Goal: Information Seeking & Learning: Understand process/instructions

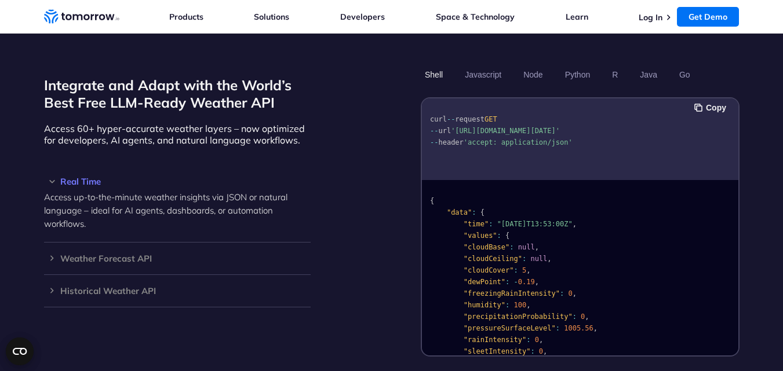
scroll to position [986, 0]
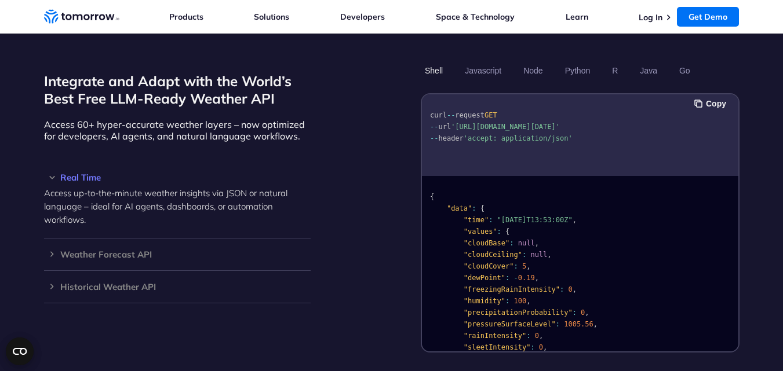
drag, startPoint x: 531, startPoint y: 124, endPoint x: 455, endPoint y: 112, distance: 77.4
click at [455, 123] on span "'https://api.tomorrow.io/v4/weather/realtime?location=toronto&apikey=XXX'" at bounding box center [505, 127] width 109 height 8
copy span "https://api.tomorrow.io/v4/weather/realtime?location=toronto&apikey=XXX"
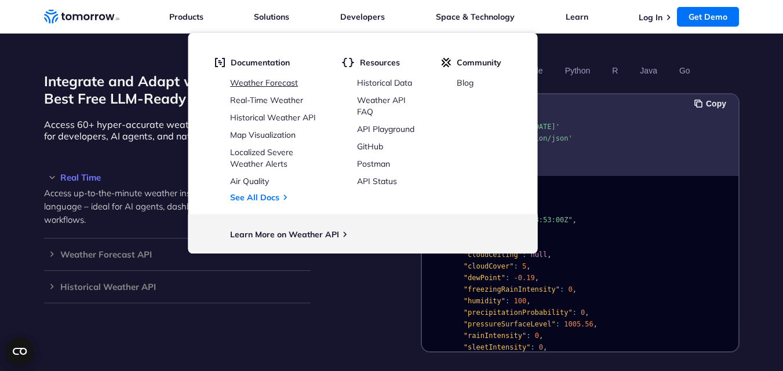
click at [253, 84] on link "Weather Forecast" at bounding box center [264, 83] width 68 height 10
click at [264, 101] on link "Real-Time Weather" at bounding box center [266, 100] width 73 height 10
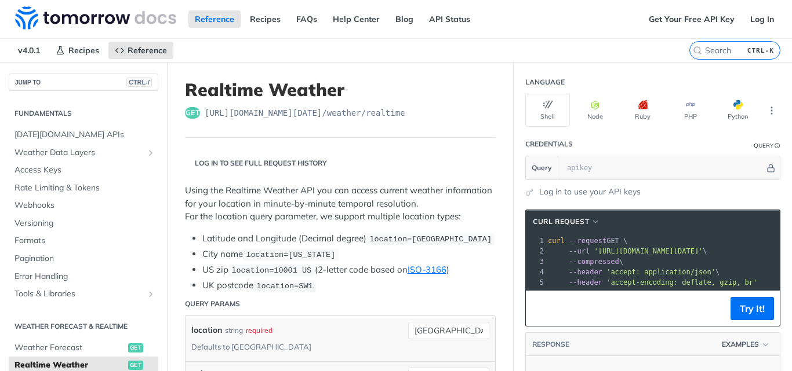
scroll to position [172, 0]
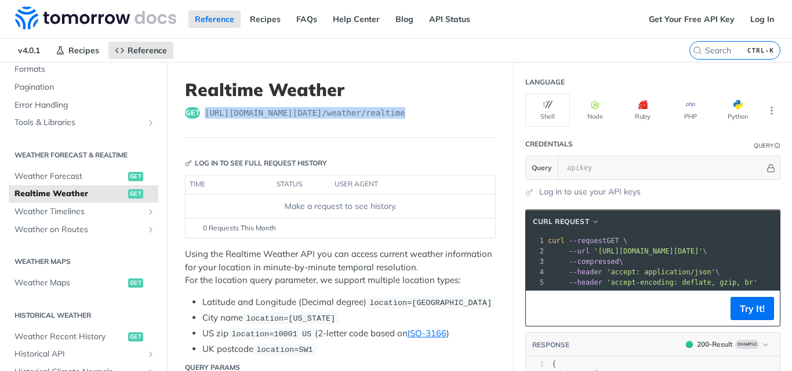
drag, startPoint x: 389, startPoint y: 115, endPoint x: 203, endPoint y: 119, distance: 186.6
click at [203, 119] on div "get [URL][DOMAIN_NAME][DATE] /weather/realtime" at bounding box center [340, 113] width 311 height 12
copy span "[URL][DOMAIN_NAME][DATE] /weather/realtime"
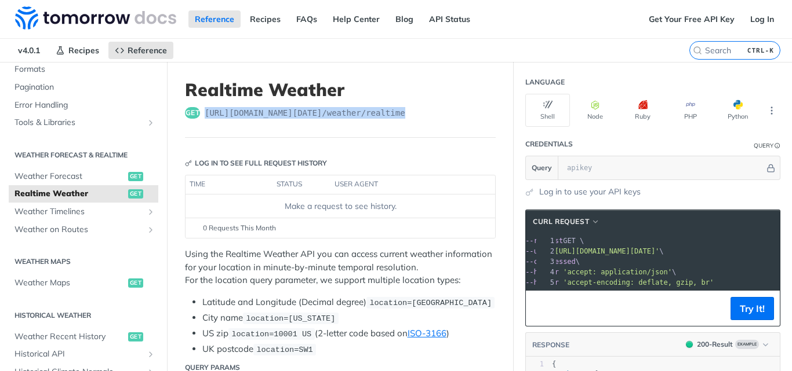
scroll to position [0, 57]
click at [566, 251] on span "'[URL][DOMAIN_NAME][DATE]'" at bounding box center [599, 251] width 109 height 8
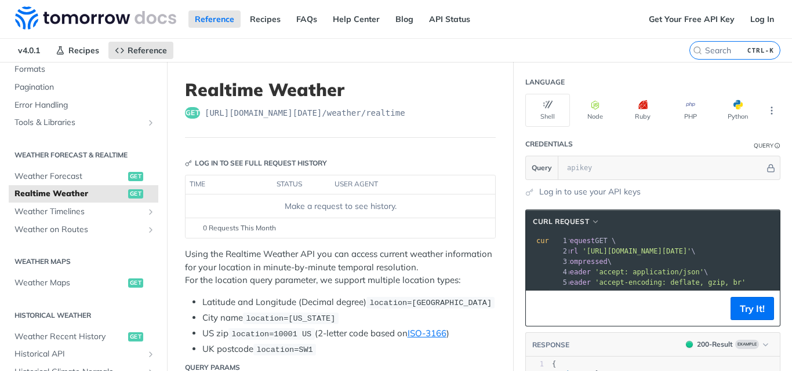
scroll to position [0, 1]
drag, startPoint x: 757, startPoint y: 252, endPoint x: 582, endPoint y: 256, distance: 175.6
click at [584, 256] on pre "--url '[URL][DOMAIN_NAME][DATE]' \" at bounding box center [690, 251] width 291 height 10
copy span "[URL][DOMAIN_NAME][DATE]"
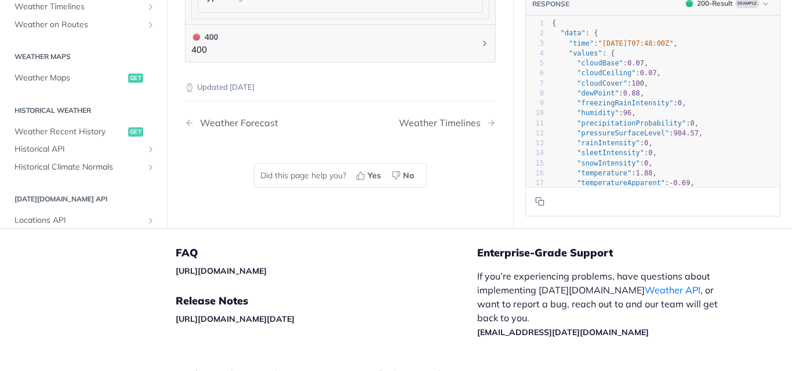
scroll to position [927, 0]
